Goal: Navigation & Orientation: Find specific page/section

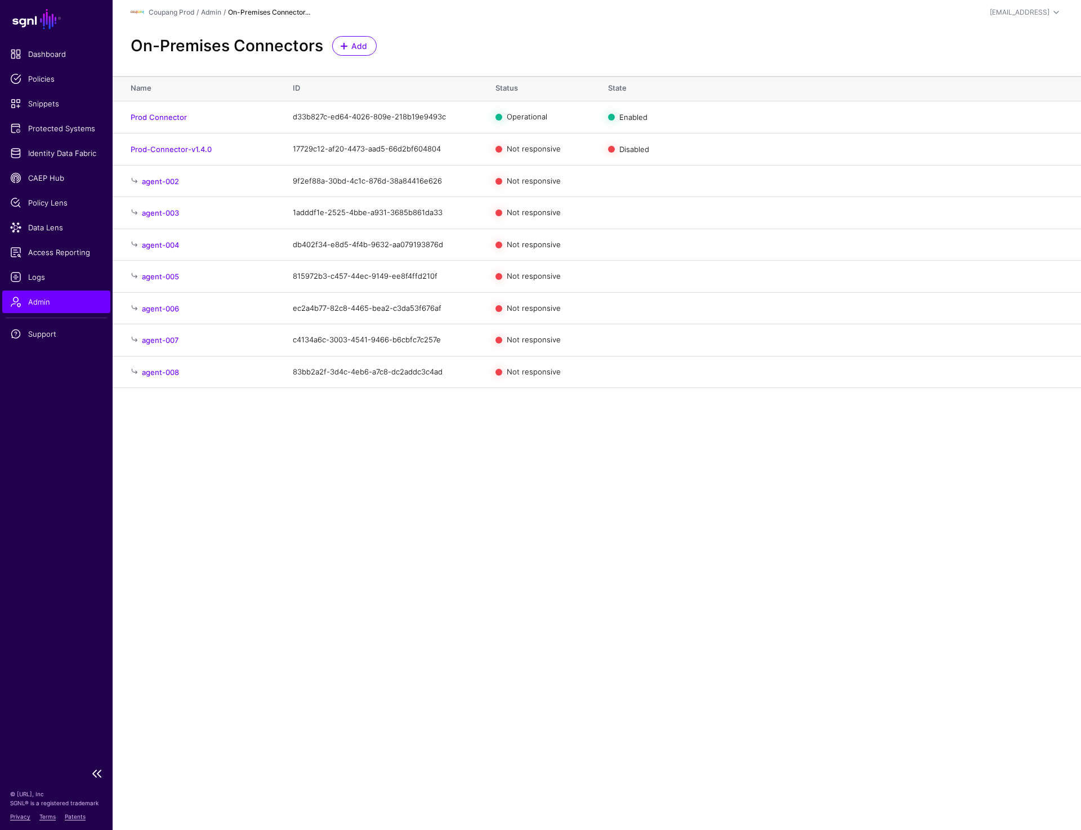
click at [35, 301] on span "Admin" at bounding box center [56, 301] width 92 height 11
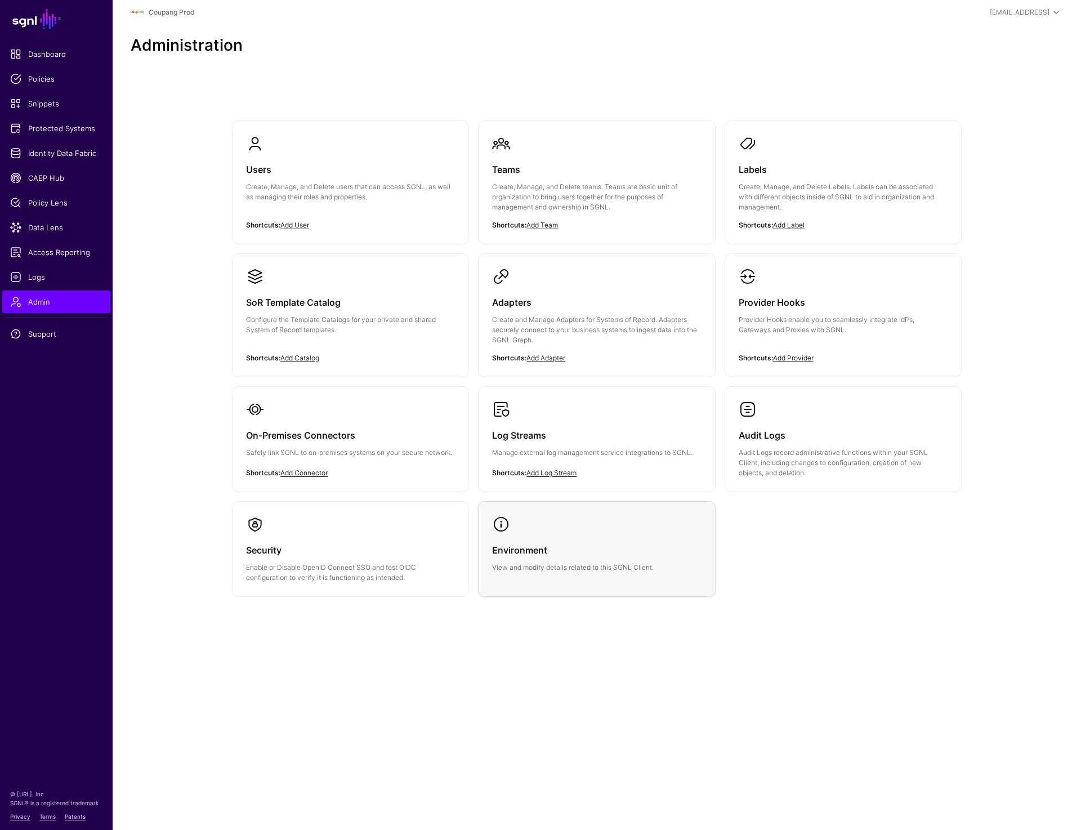
click at [596, 571] on p "View and modify details related to this SGNL Client." at bounding box center [596, 568] width 209 height 10
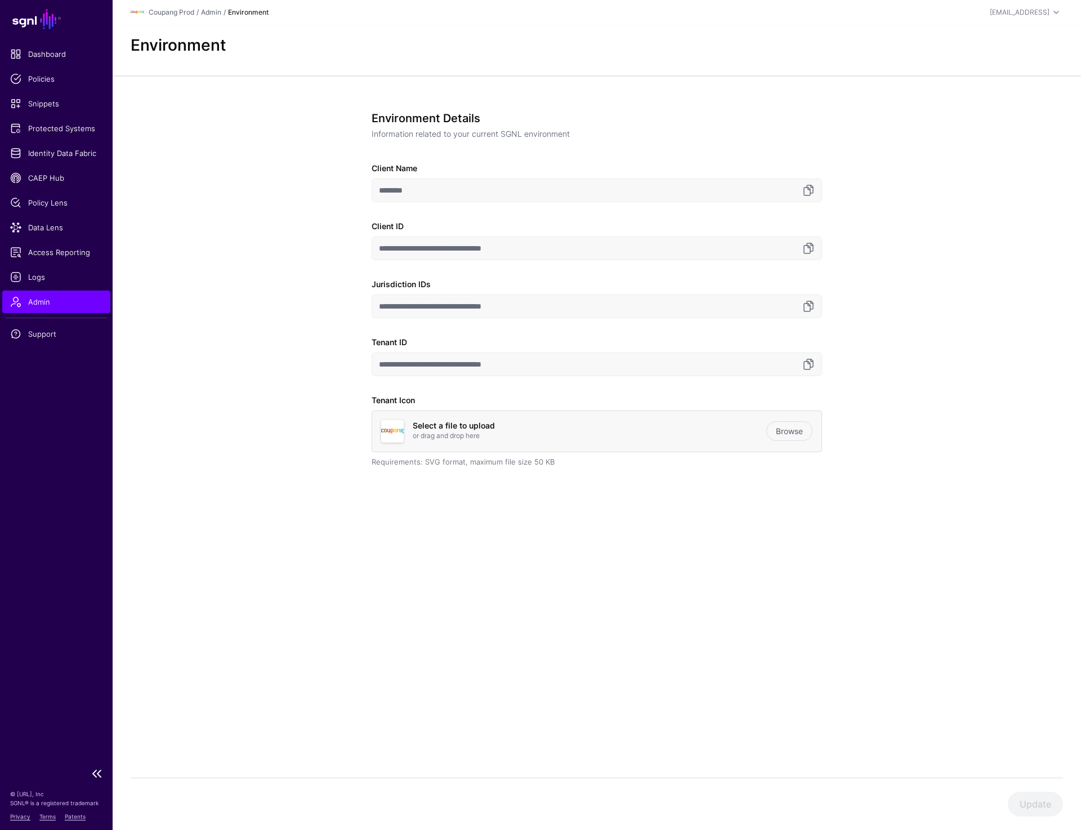
click at [34, 296] on span "Admin" at bounding box center [56, 301] width 92 height 11
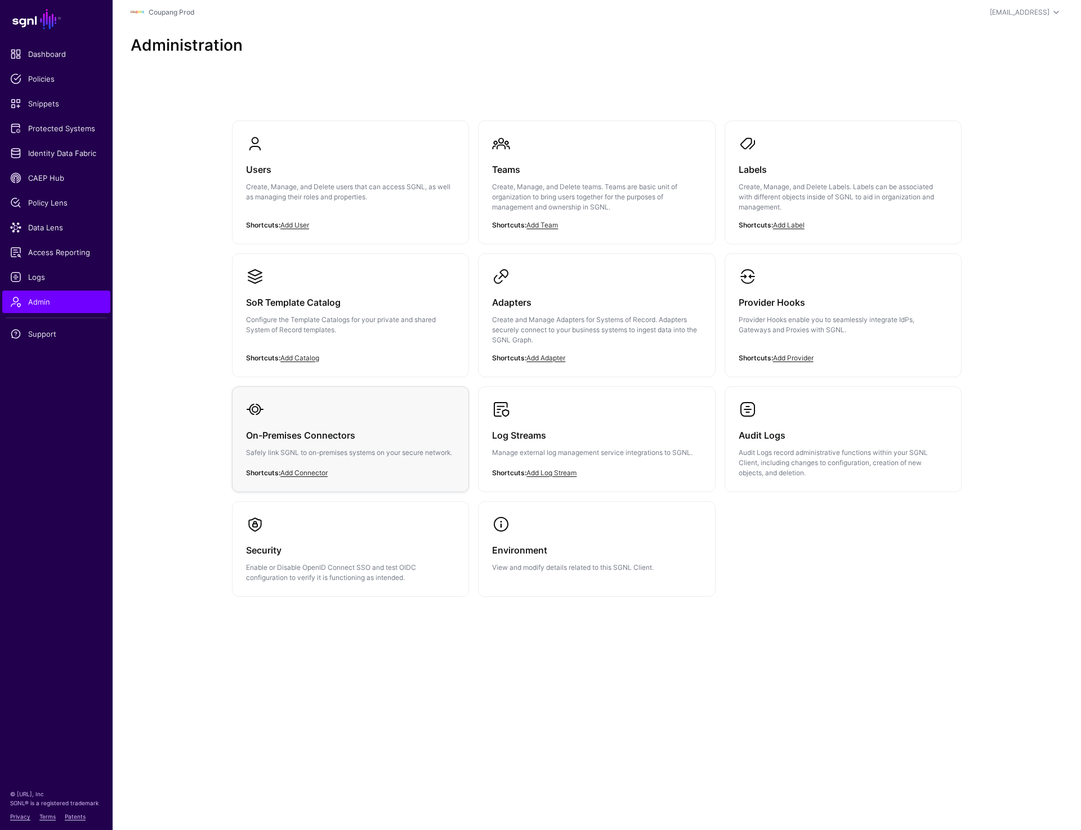
click at [289, 424] on div "On-Premises Connectors Safely link SGNL to on-premises systems on your secure n…" at bounding box center [350, 446] width 209 height 57
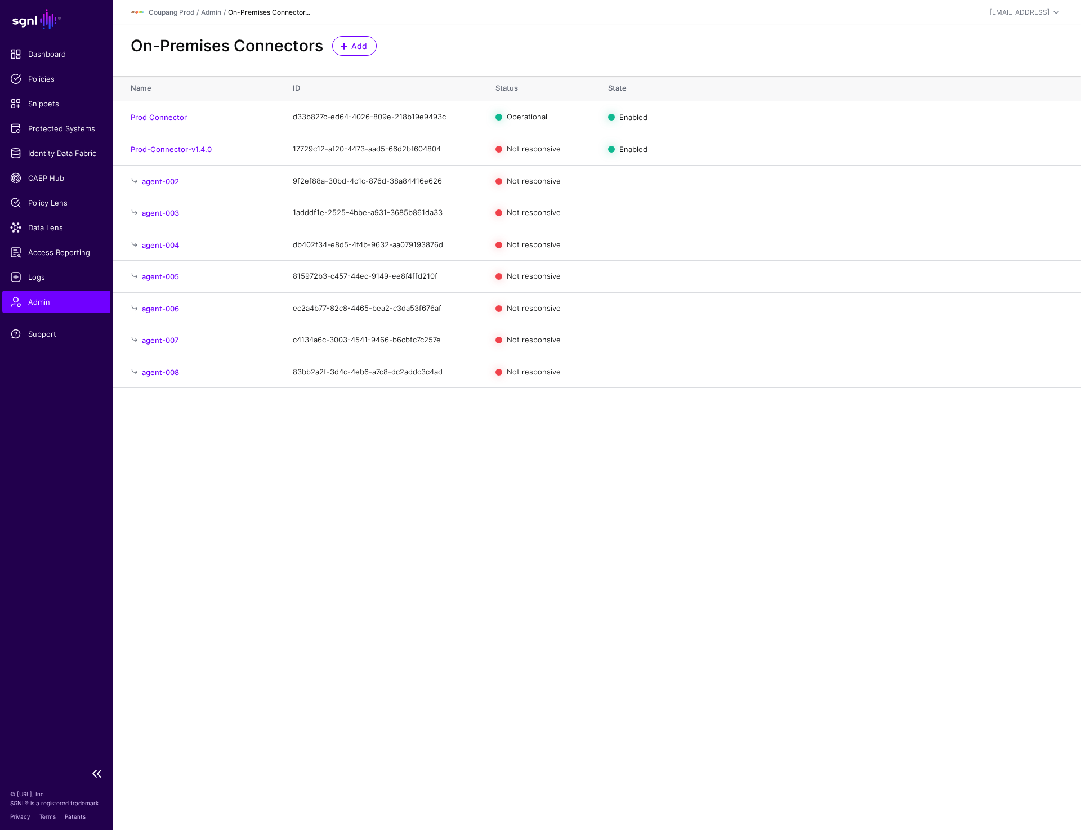
click at [50, 305] on span "Admin" at bounding box center [56, 301] width 92 height 11
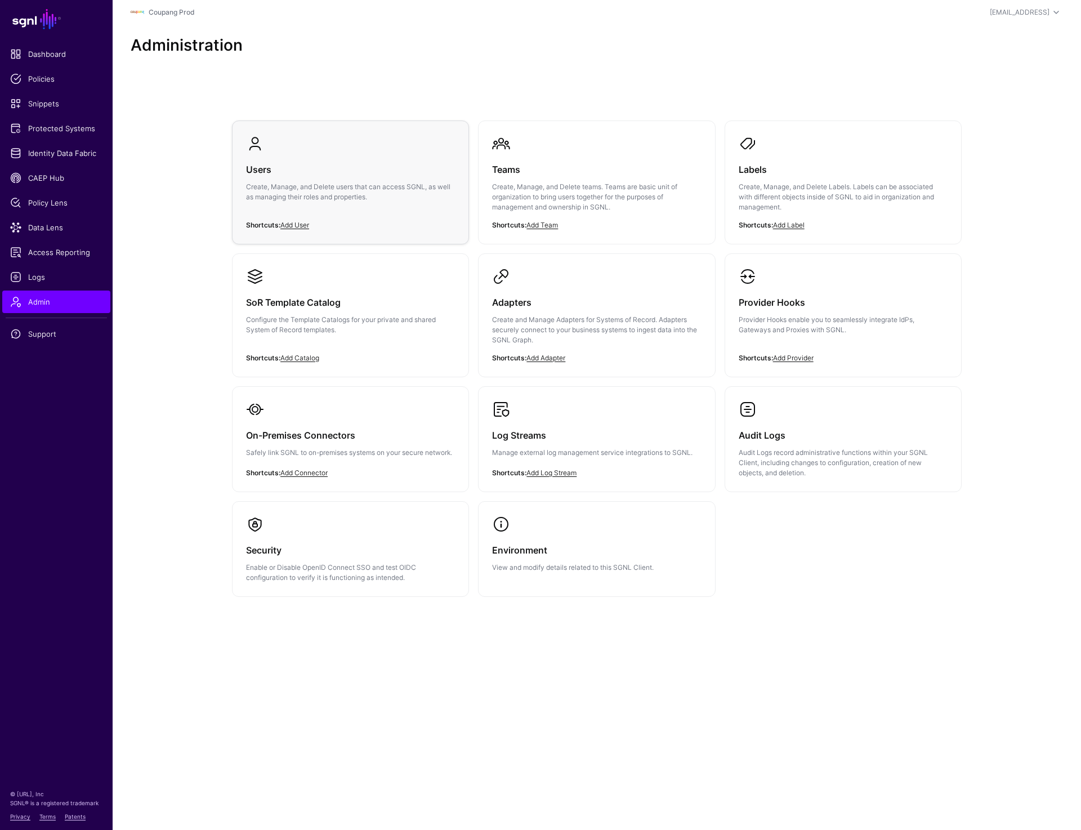
click at [261, 191] on p "Create, Manage, and Delete users that can access SGNL, as well as managing thei…" at bounding box center [350, 192] width 209 height 20
click at [339, 405] on link "On-Premises Connectors Safely link SGNL to on-premises systems on your secure n…" at bounding box center [351, 438] width 236 height 102
